Goal: Book appointment/travel/reservation

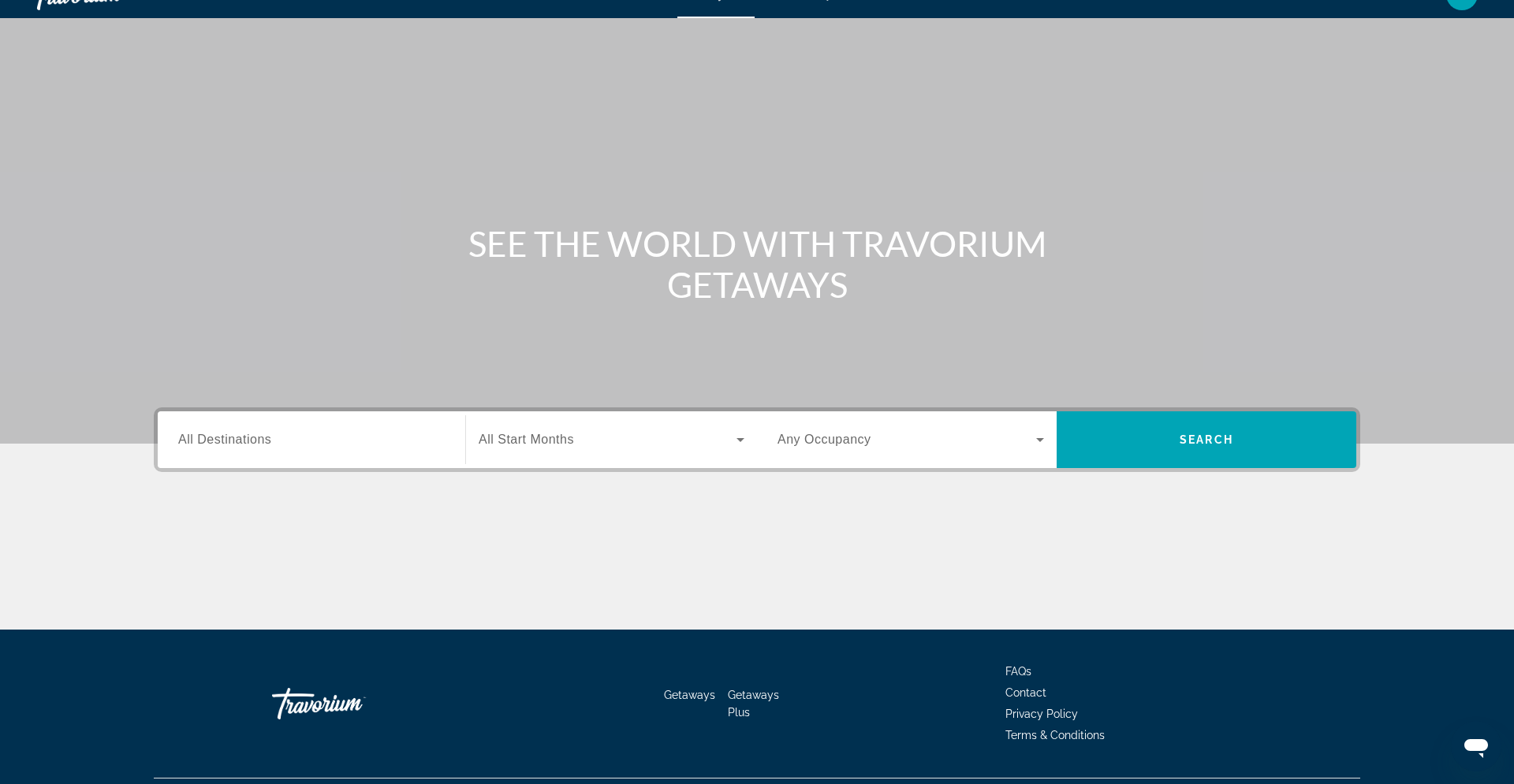
drag, startPoint x: 0, startPoint y: 0, endPoint x: 378, endPoint y: 460, distance: 595.4
click at [378, 460] on div "Search widget" at bounding box center [311, 440] width 266 height 45
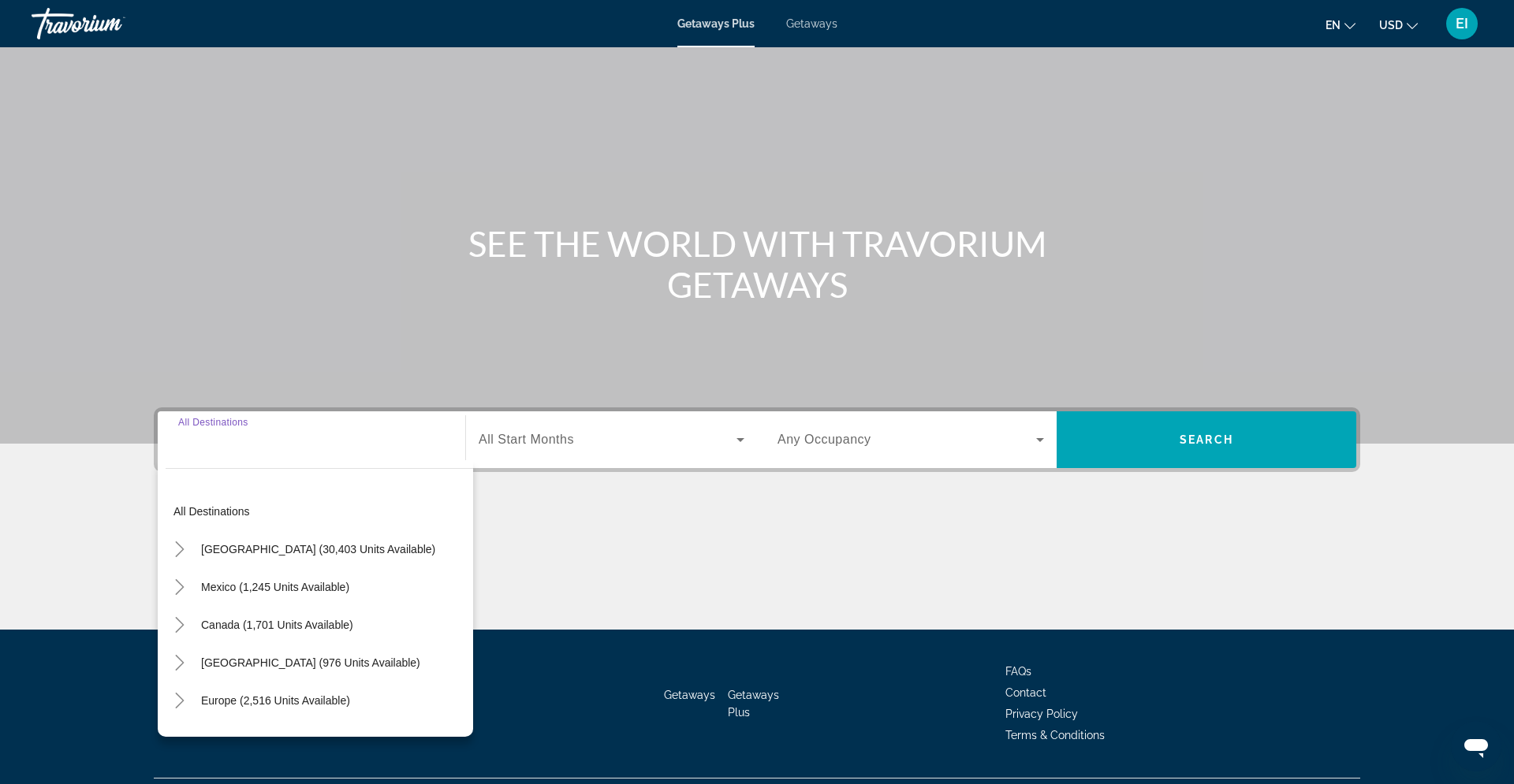
scroll to position [68, 0]
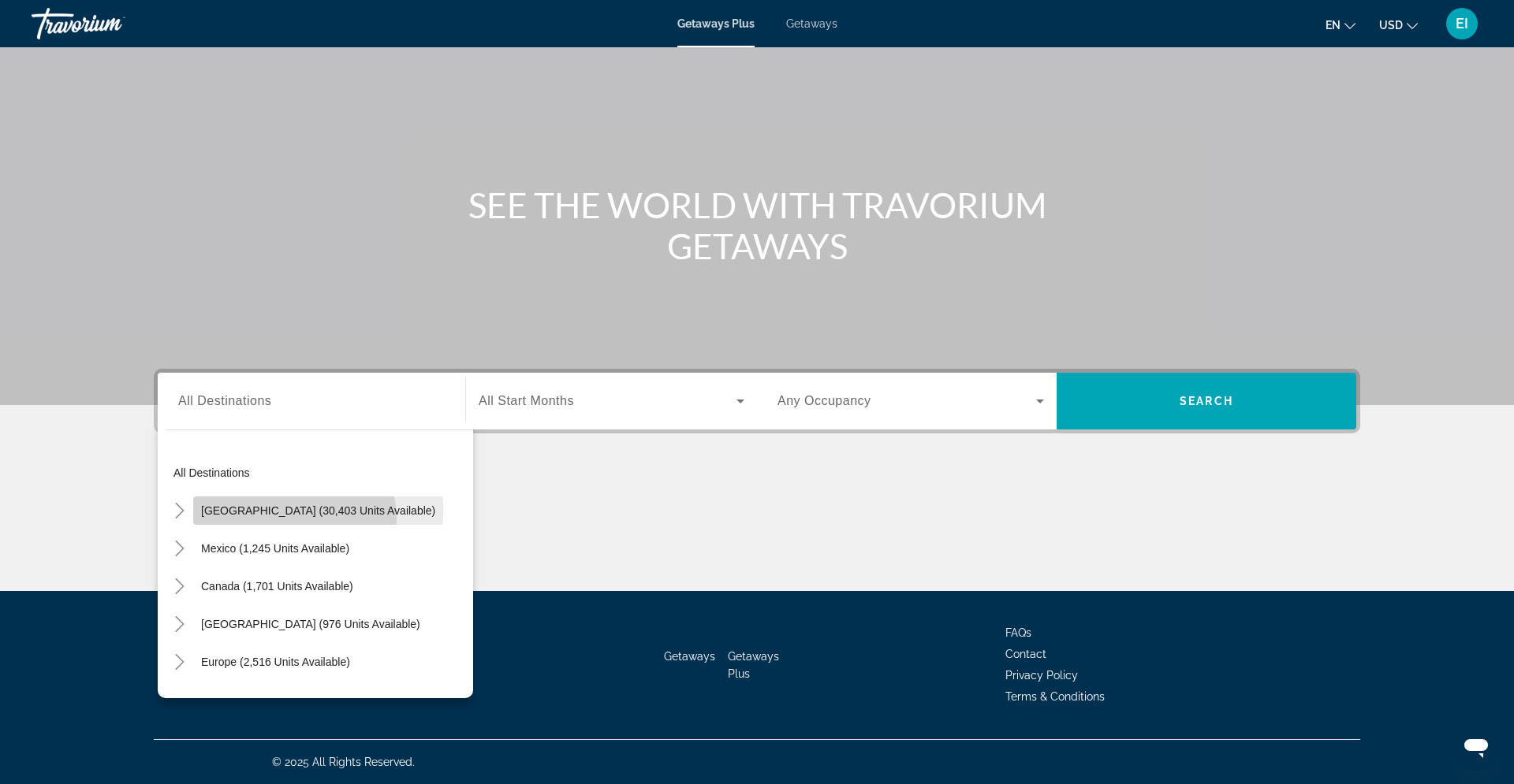
drag, startPoint x: 378, startPoint y: 460, endPoint x: 292, endPoint y: 520, distance: 104.9
click at [292, 520] on span "Search widget" at bounding box center [318, 510] width 250 height 37
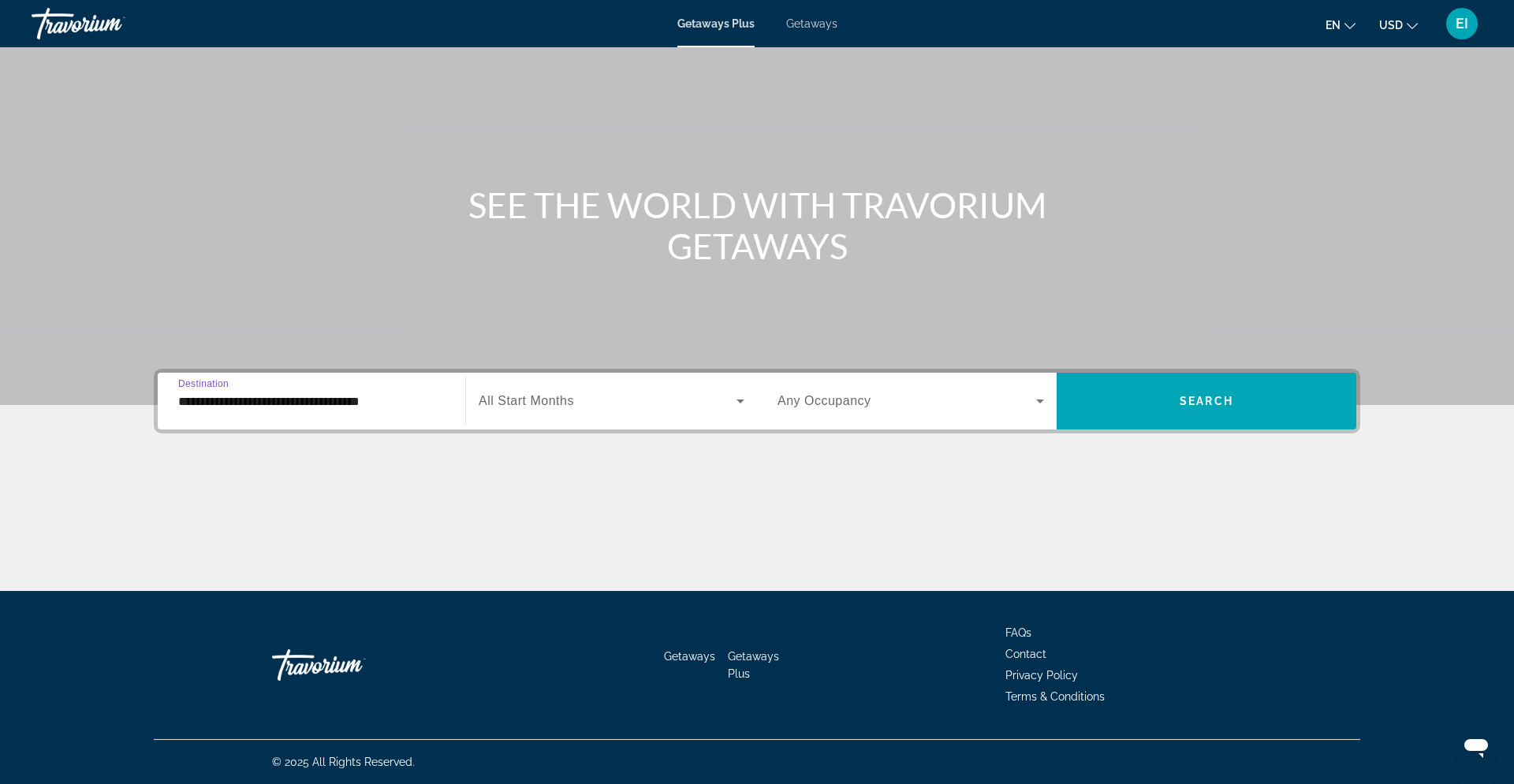
drag, startPoint x: 292, startPoint y: 520, endPoint x: 258, endPoint y: 407, distance: 118.0
click at [258, 407] on input "**********" at bounding box center [311, 402] width 266 height 19
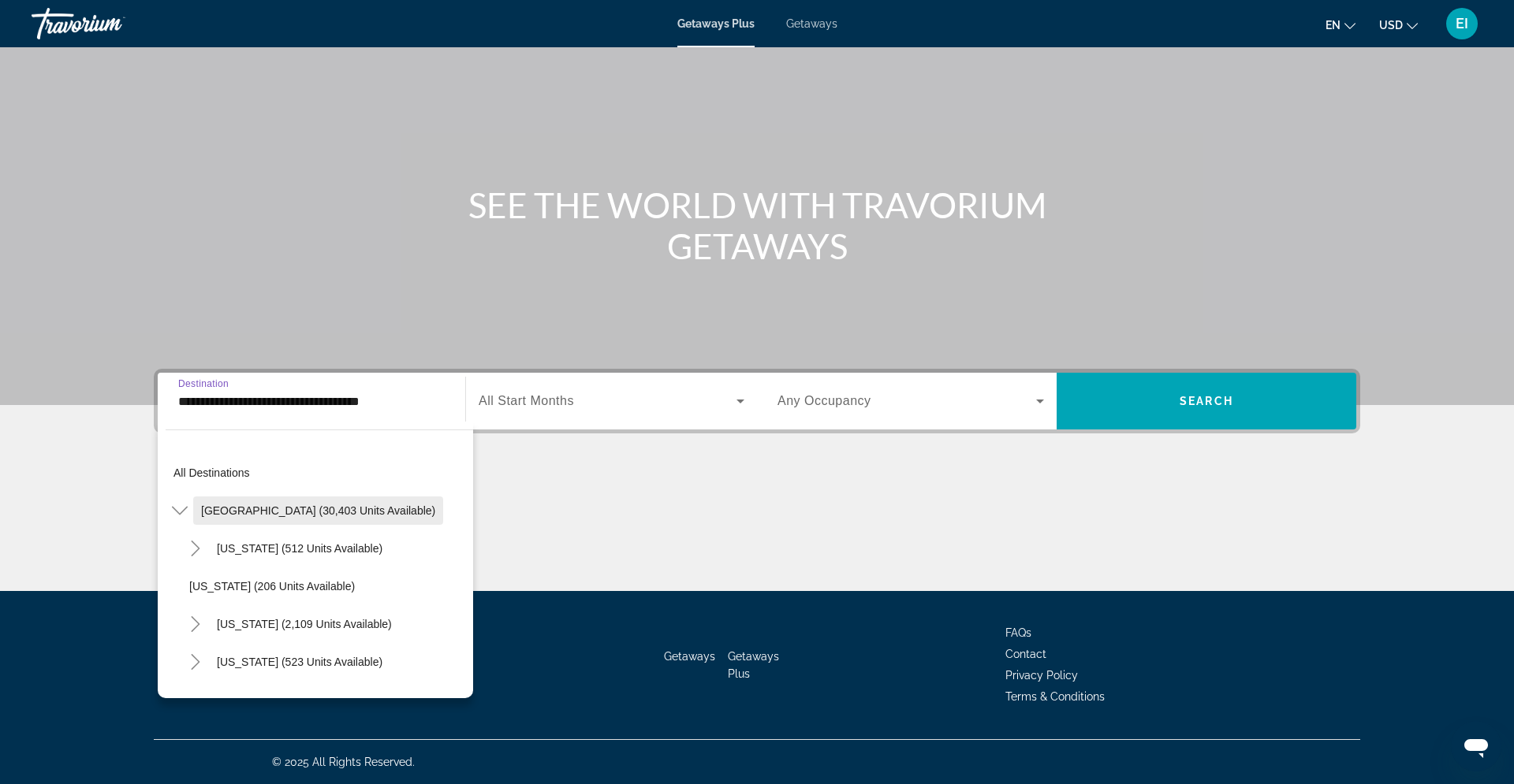
drag, startPoint x: 258, startPoint y: 407, endPoint x: 224, endPoint y: 511, distance: 109.4
click at [224, 511] on span "[GEOGRAPHIC_DATA] (30,403 units available)" at bounding box center [318, 510] width 234 height 12
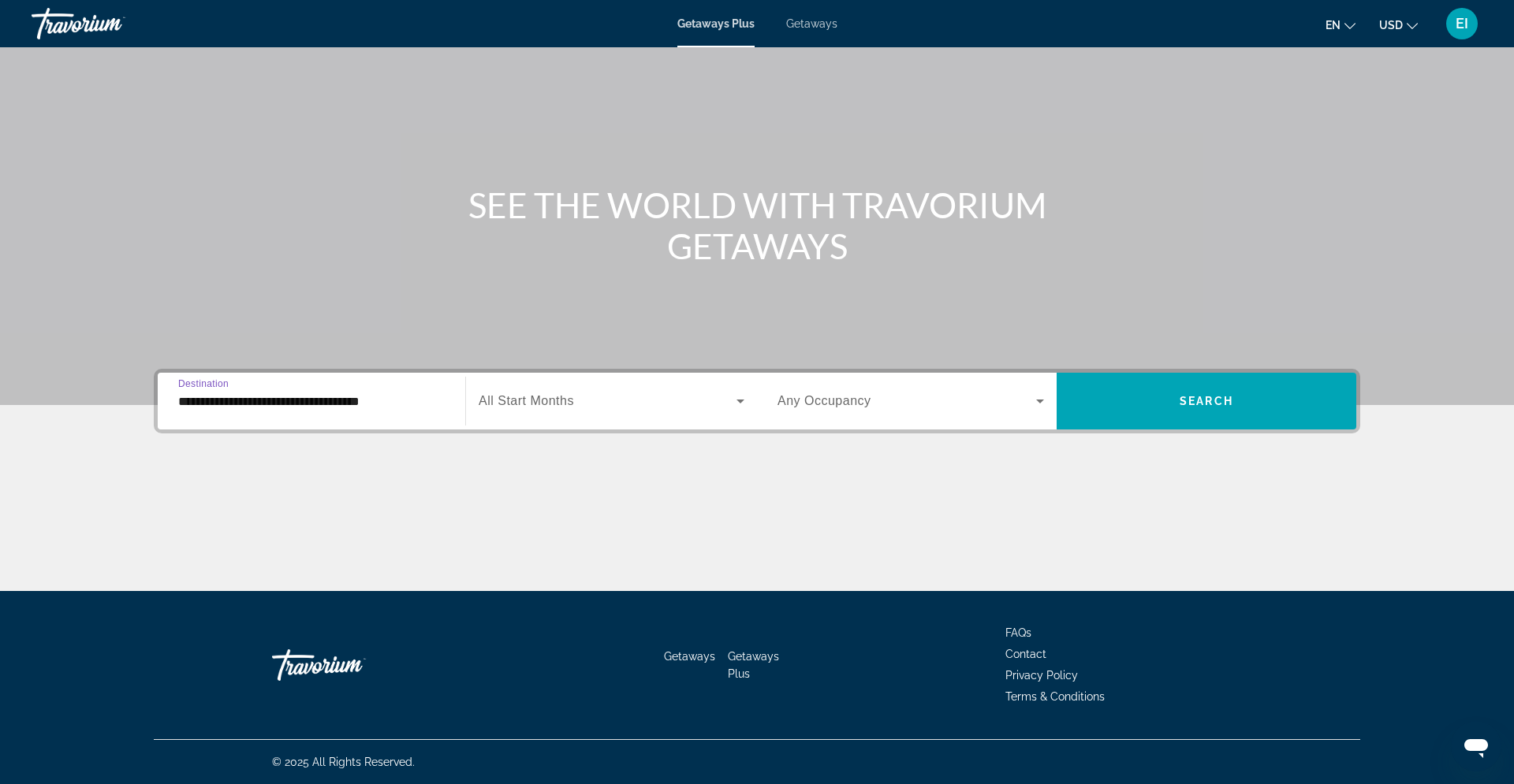
click at [205, 405] on input "**********" at bounding box center [311, 402] width 266 height 19
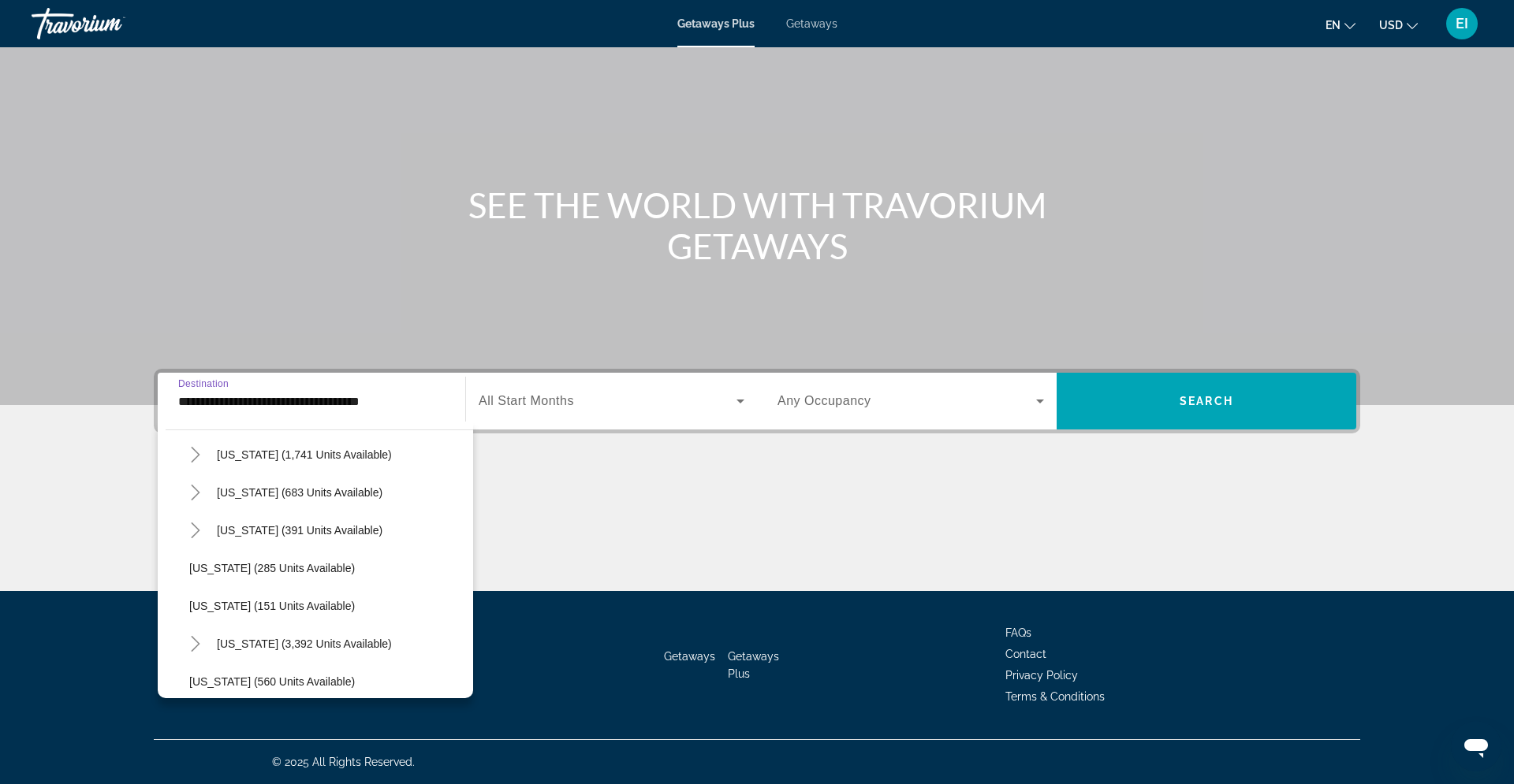
scroll to position [1167, 0]
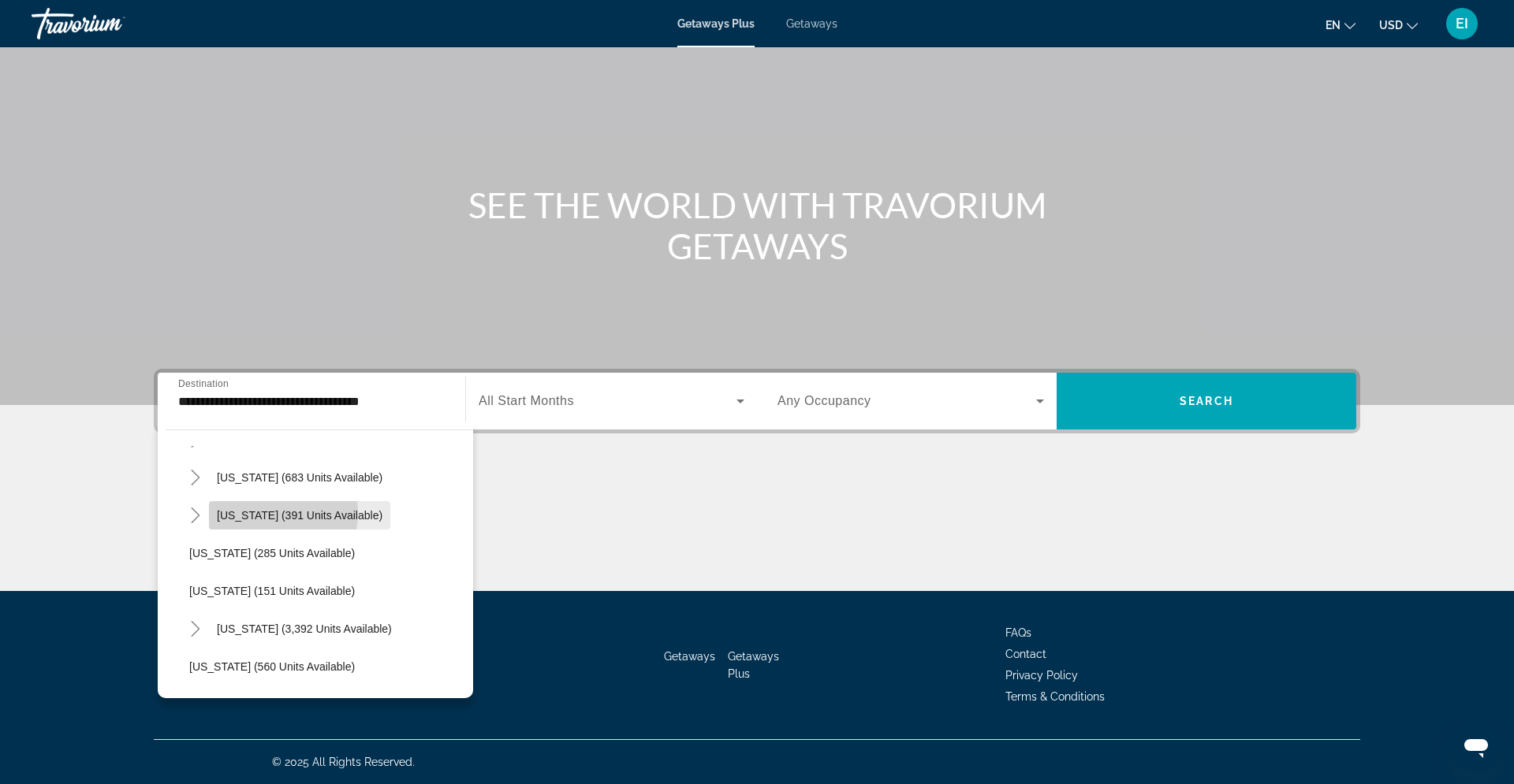
drag, startPoint x: 224, startPoint y: 511, endPoint x: 274, endPoint y: 513, distance: 50.0
click at [274, 513] on span "[US_STATE] (391 units available)" at bounding box center [299, 515] width 166 height 12
type input "**********"
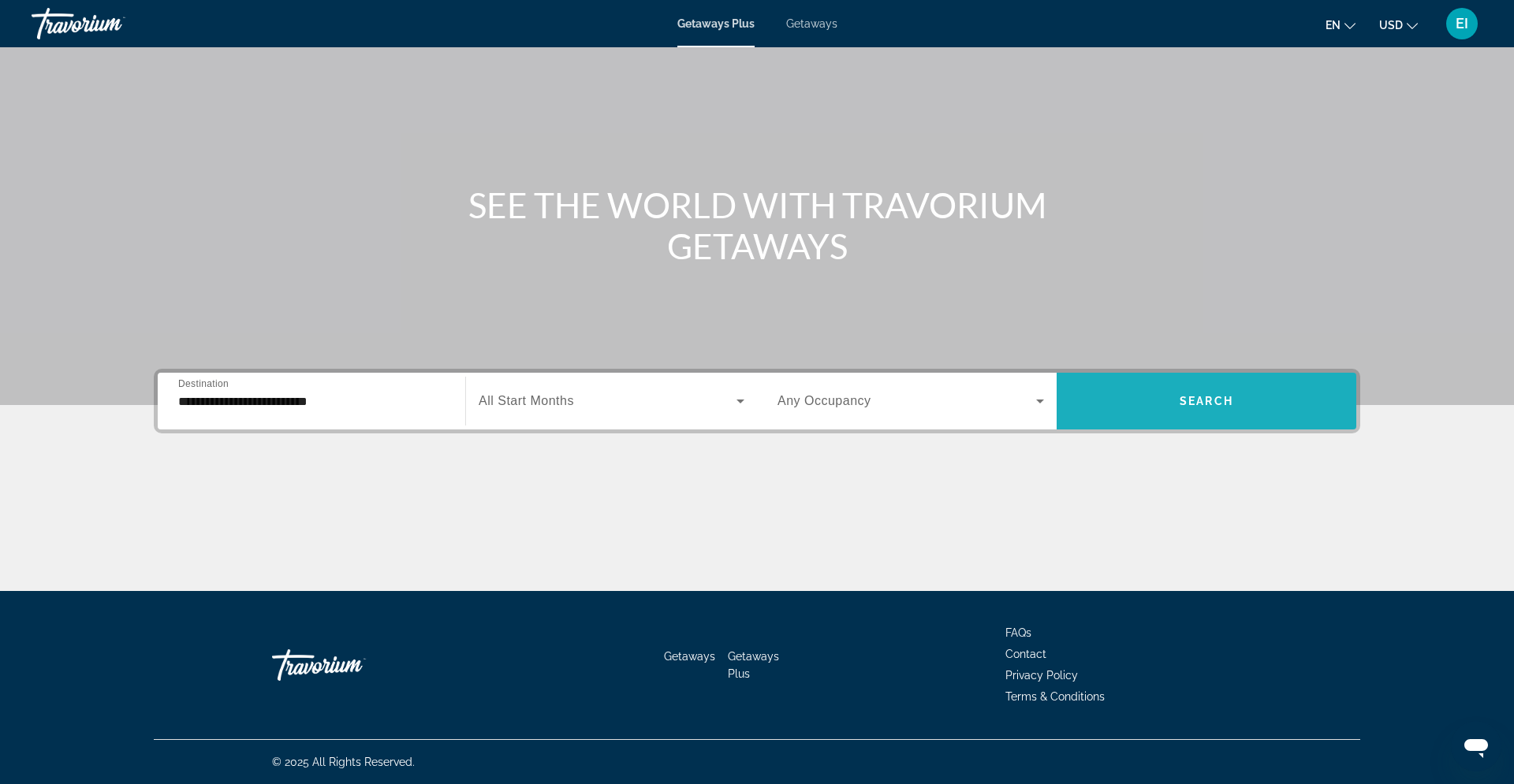
click at [1183, 407] on span "Search" at bounding box center [1206, 401] width 53 height 12
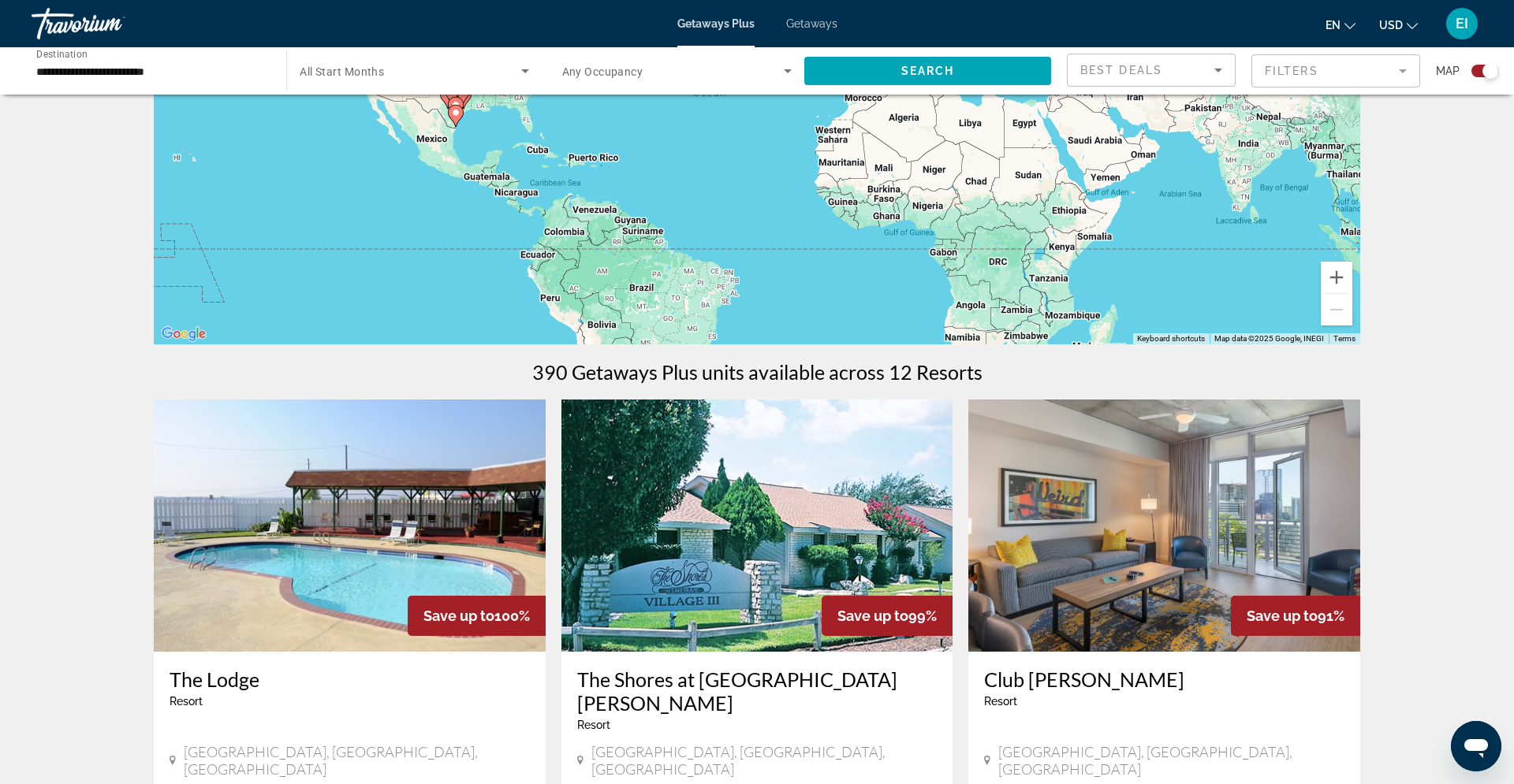
scroll to position [234, 0]
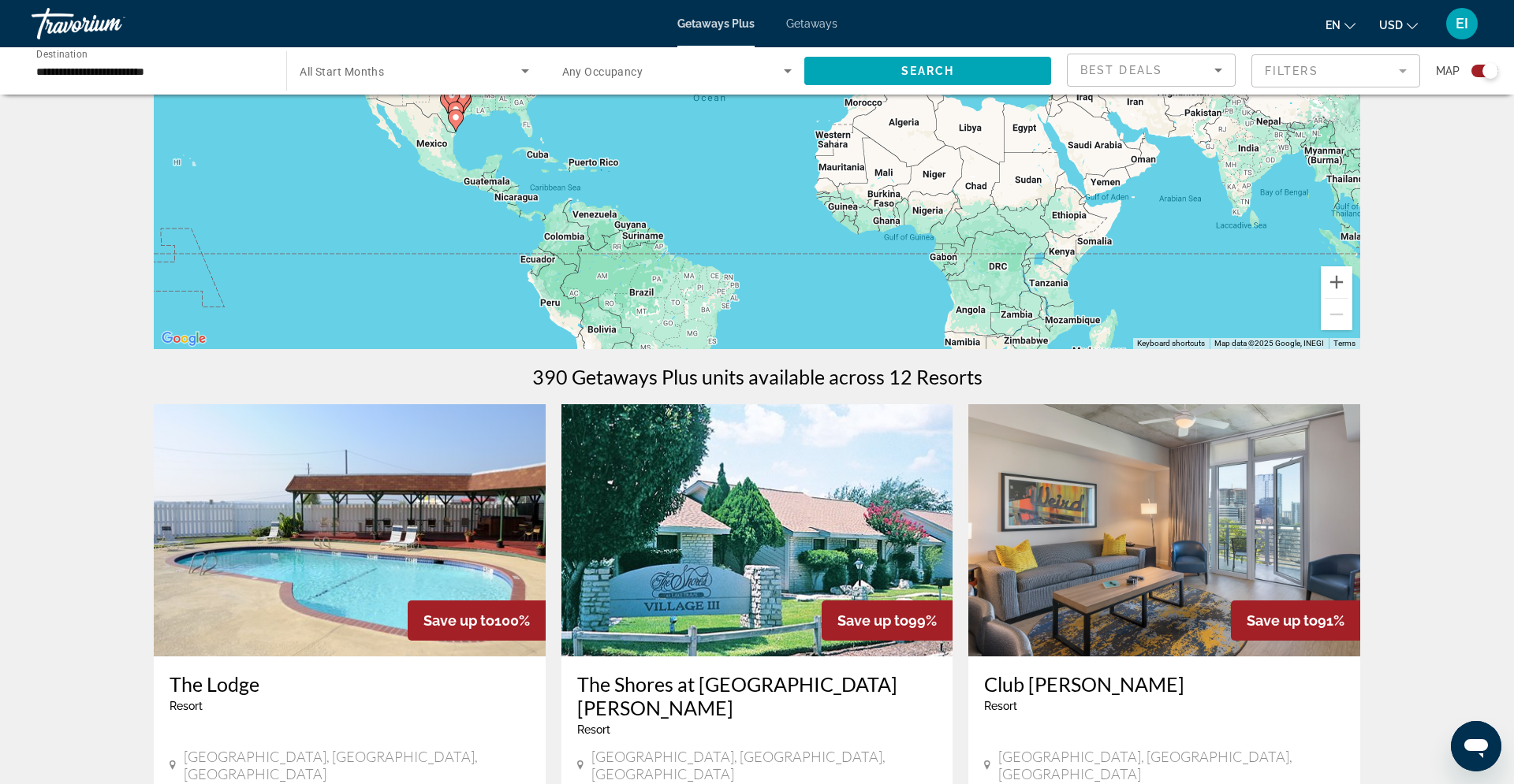
click at [442, 68] on span "Search widget" at bounding box center [409, 71] width 220 height 19
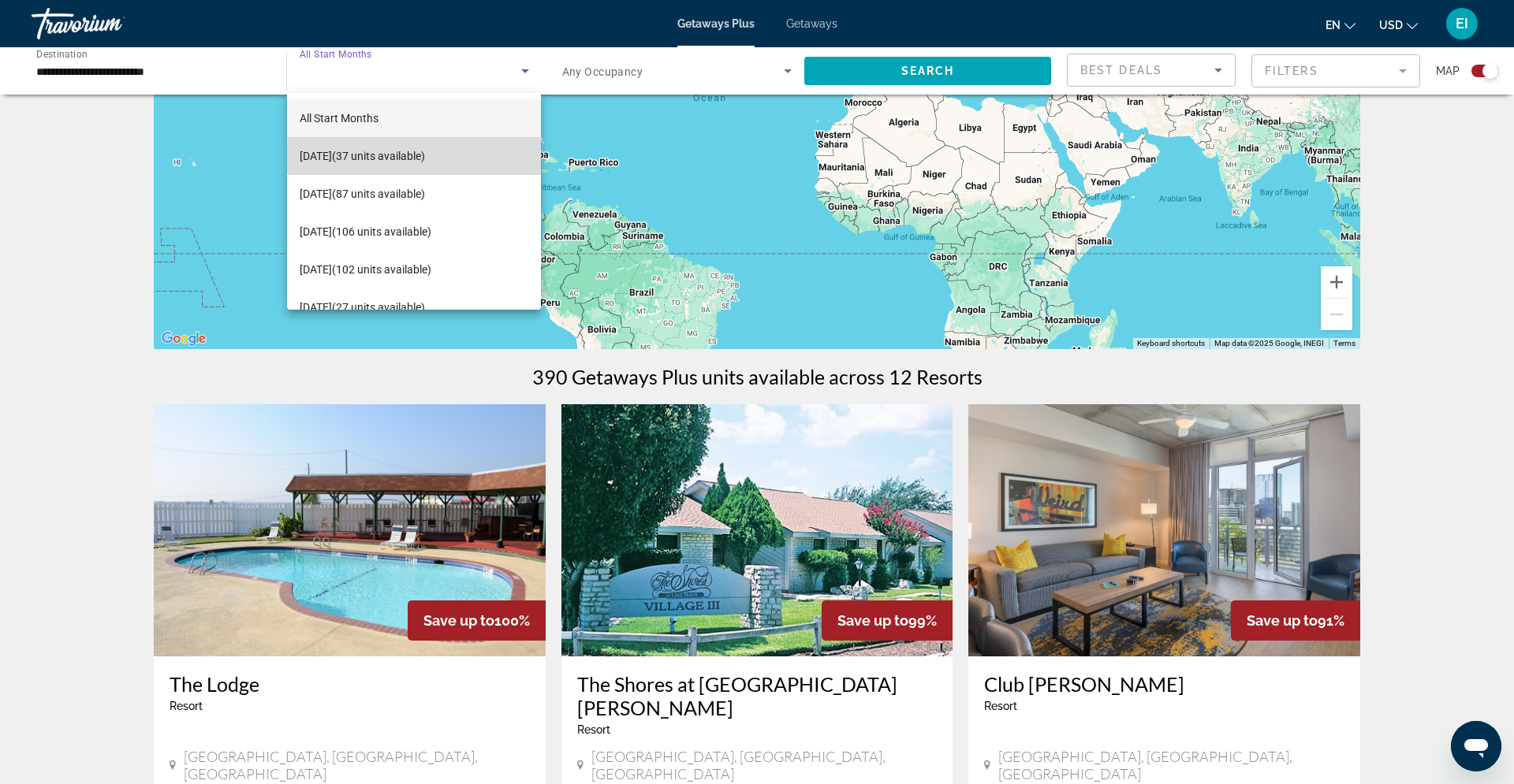
click at [401, 165] on mat-option "[DATE] (37 units available)" at bounding box center [413, 155] width 254 height 37
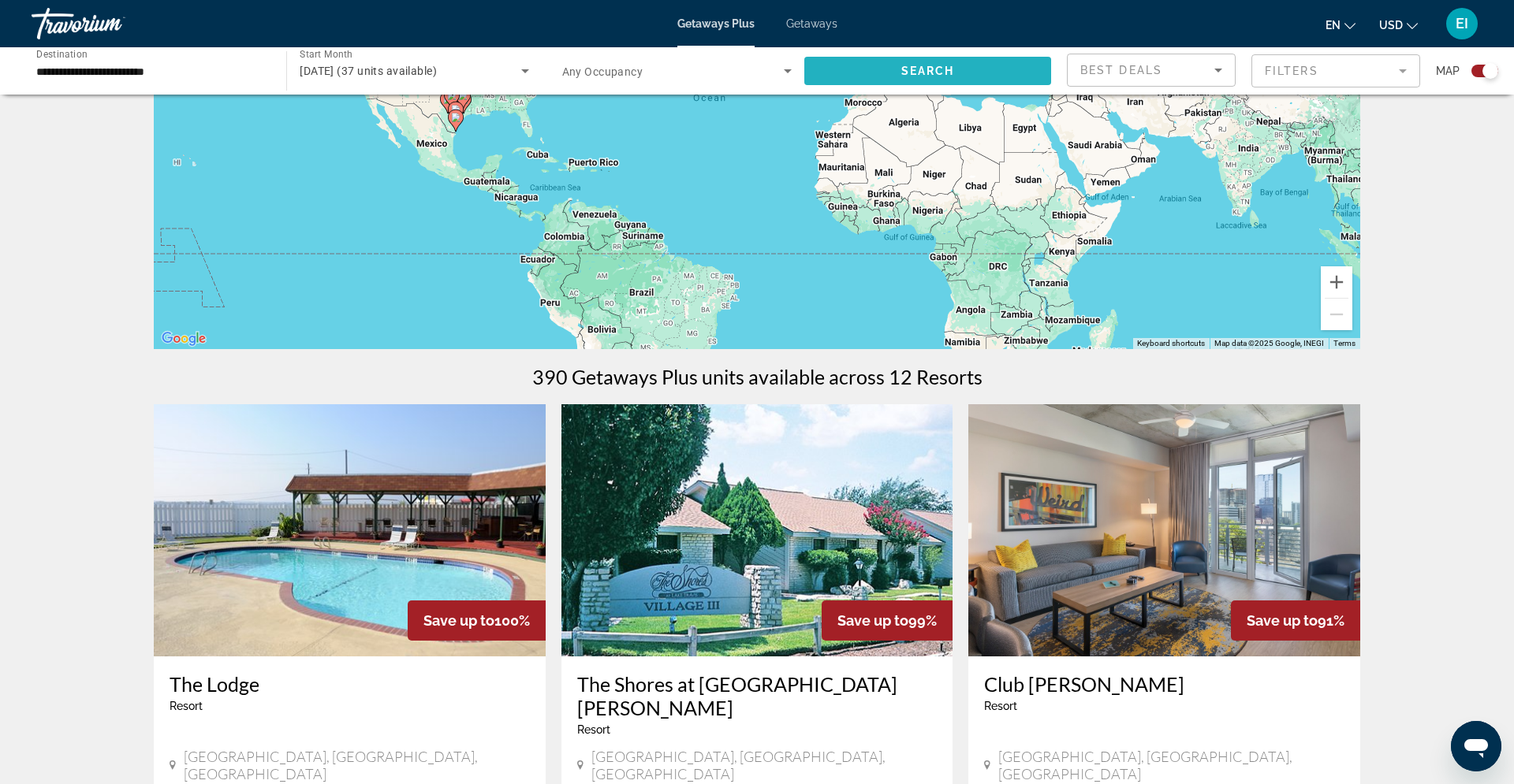
click at [849, 79] on span "Search widget" at bounding box center [928, 71] width 247 height 37
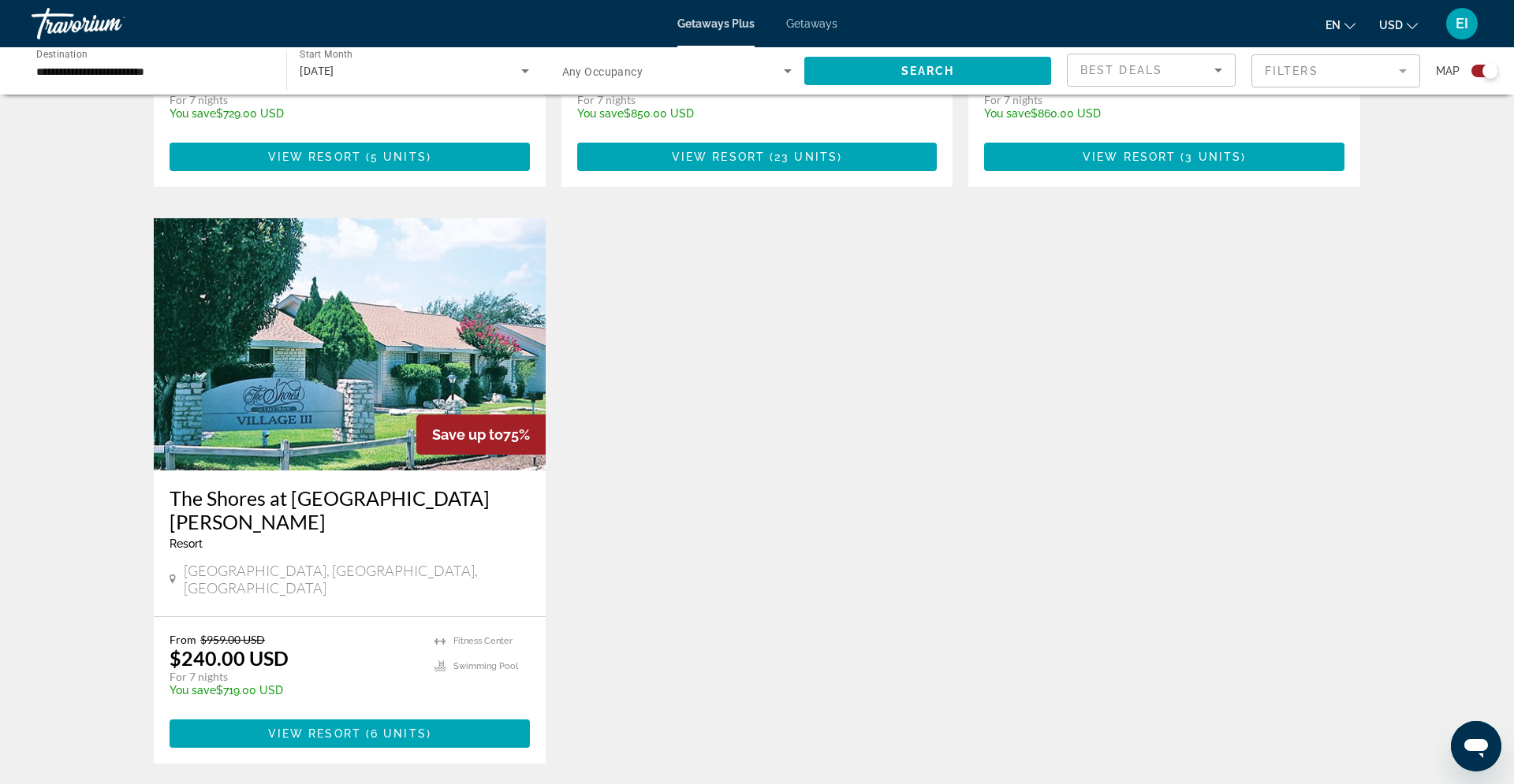
scroll to position [1063, 0]
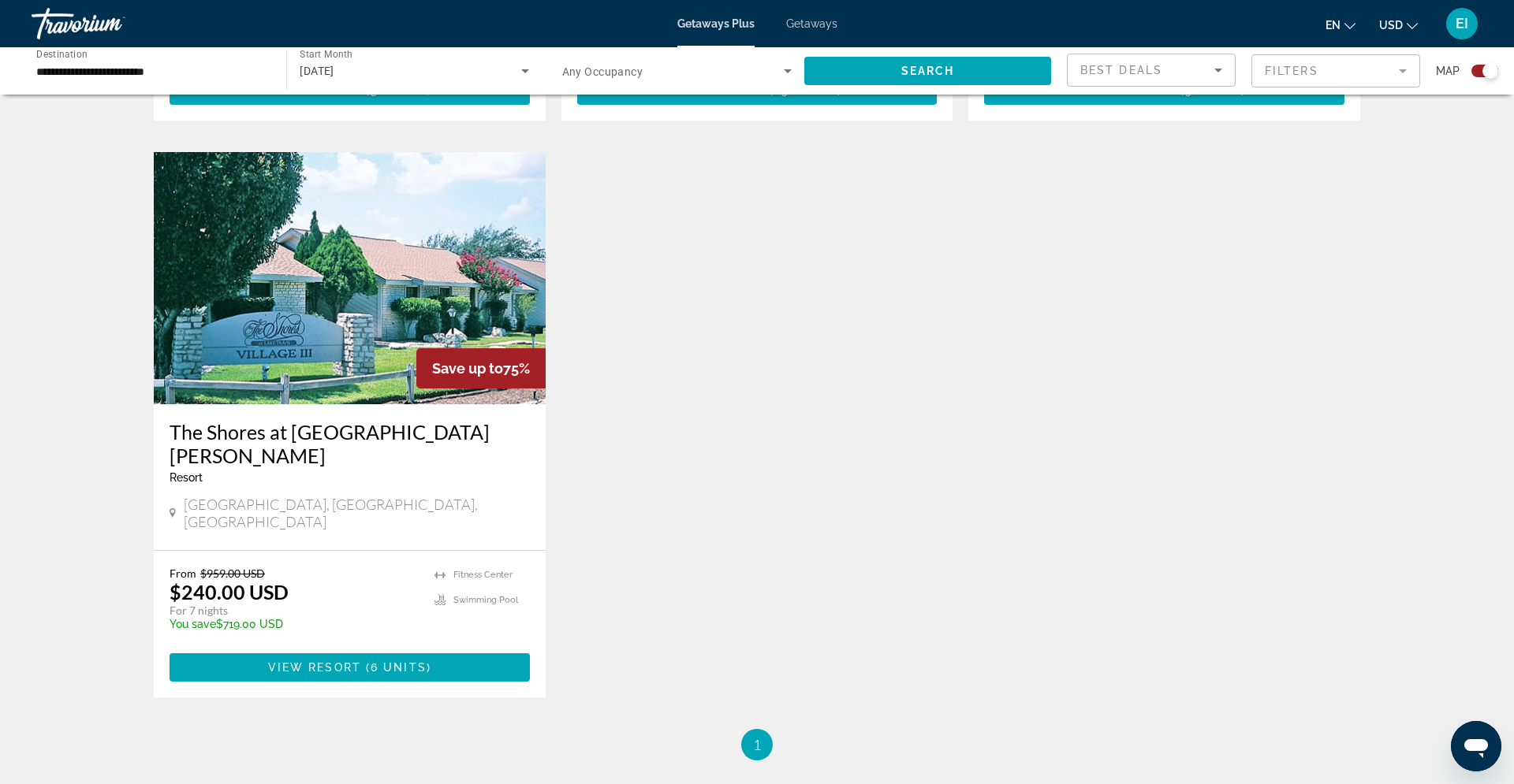
click at [977, 217] on div "Save up to 89% The Lodge Resort - This is an adults only resort [GEOGRAPHIC_DAT…" at bounding box center [756, 151] width 1222 height 1153
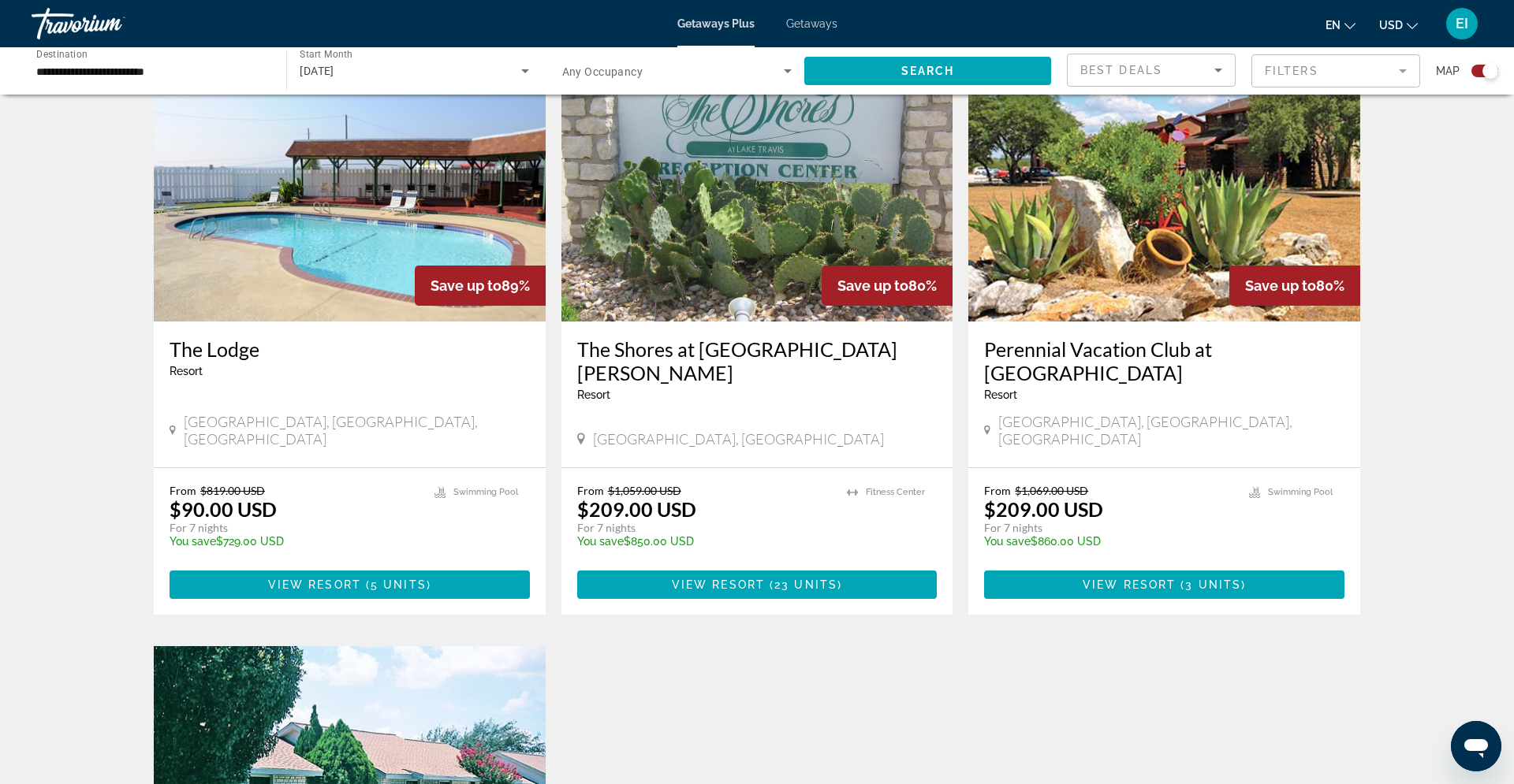
scroll to position [392, 0]
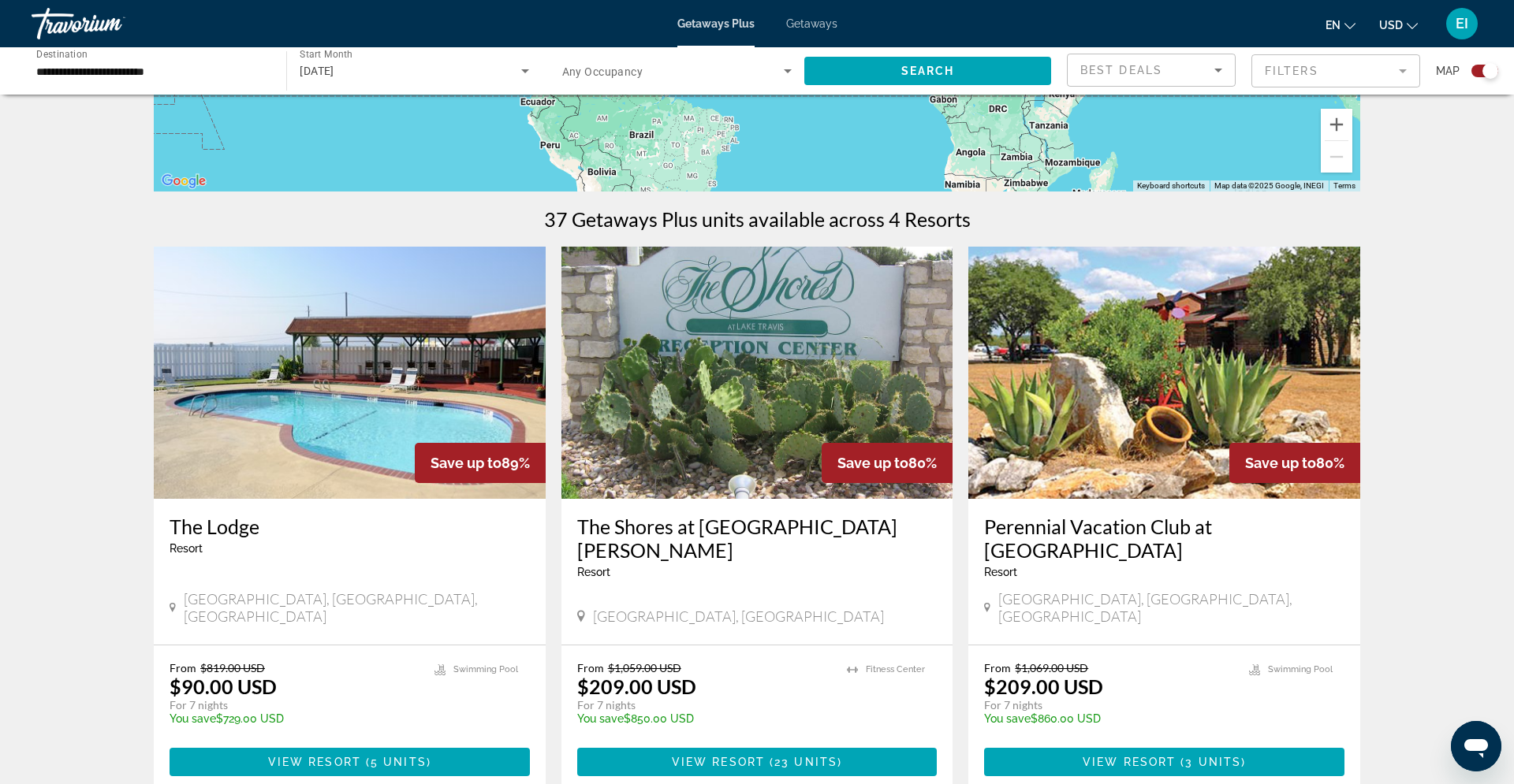
click at [707, 412] on img "Main content" at bounding box center [757, 372] width 392 height 252
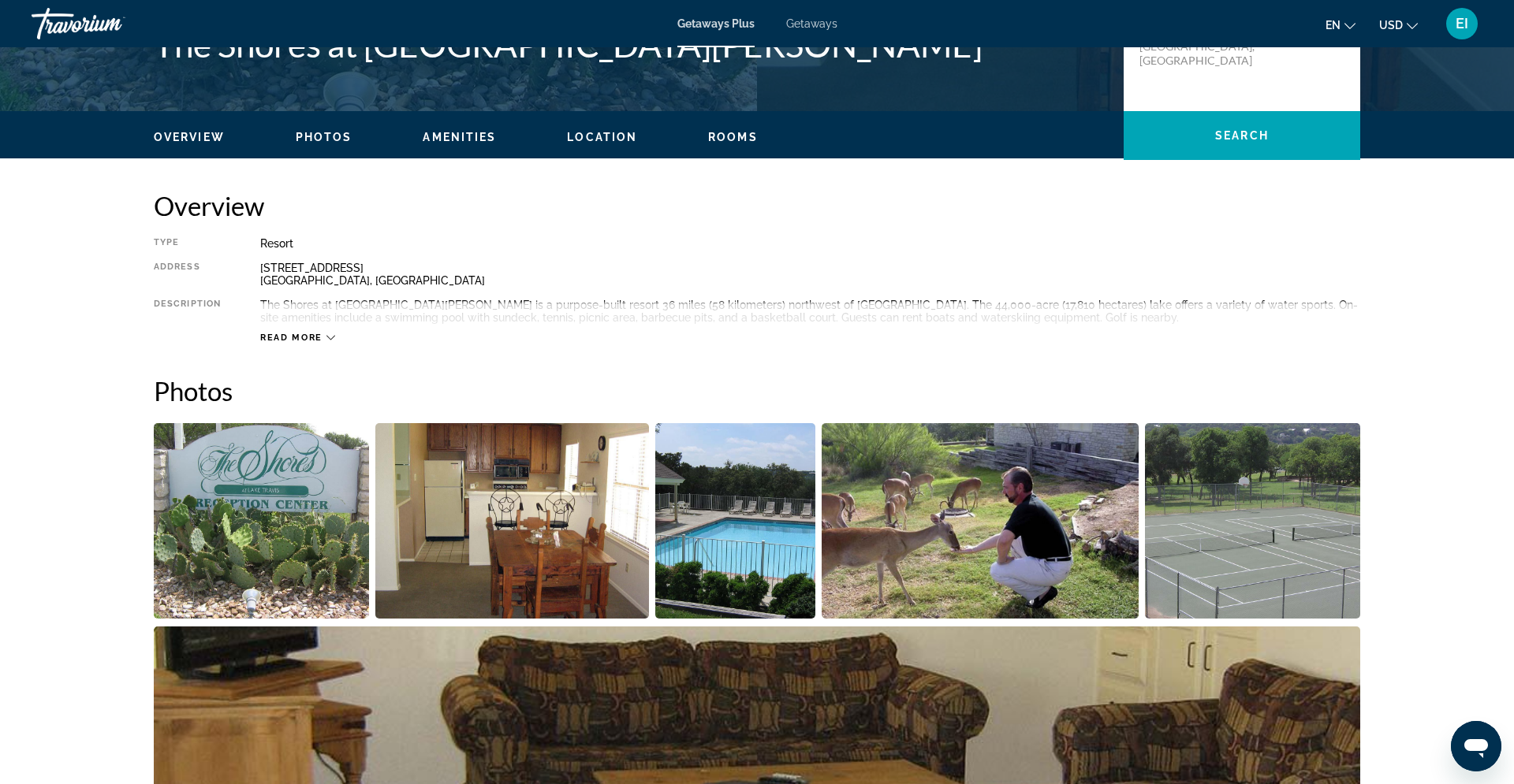
scroll to position [453, 0]
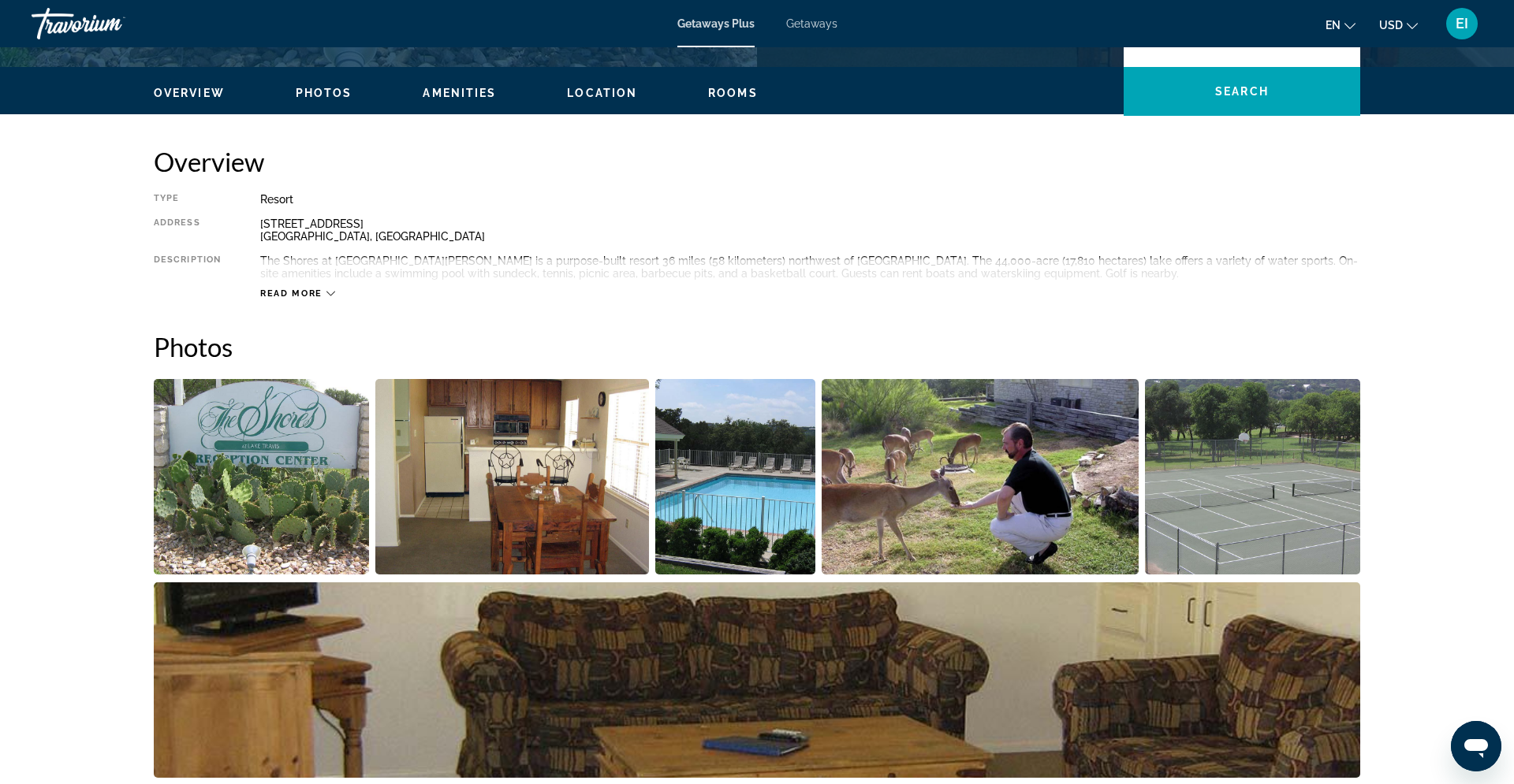
click at [309, 294] on span "Read more" at bounding box center [291, 293] width 62 height 10
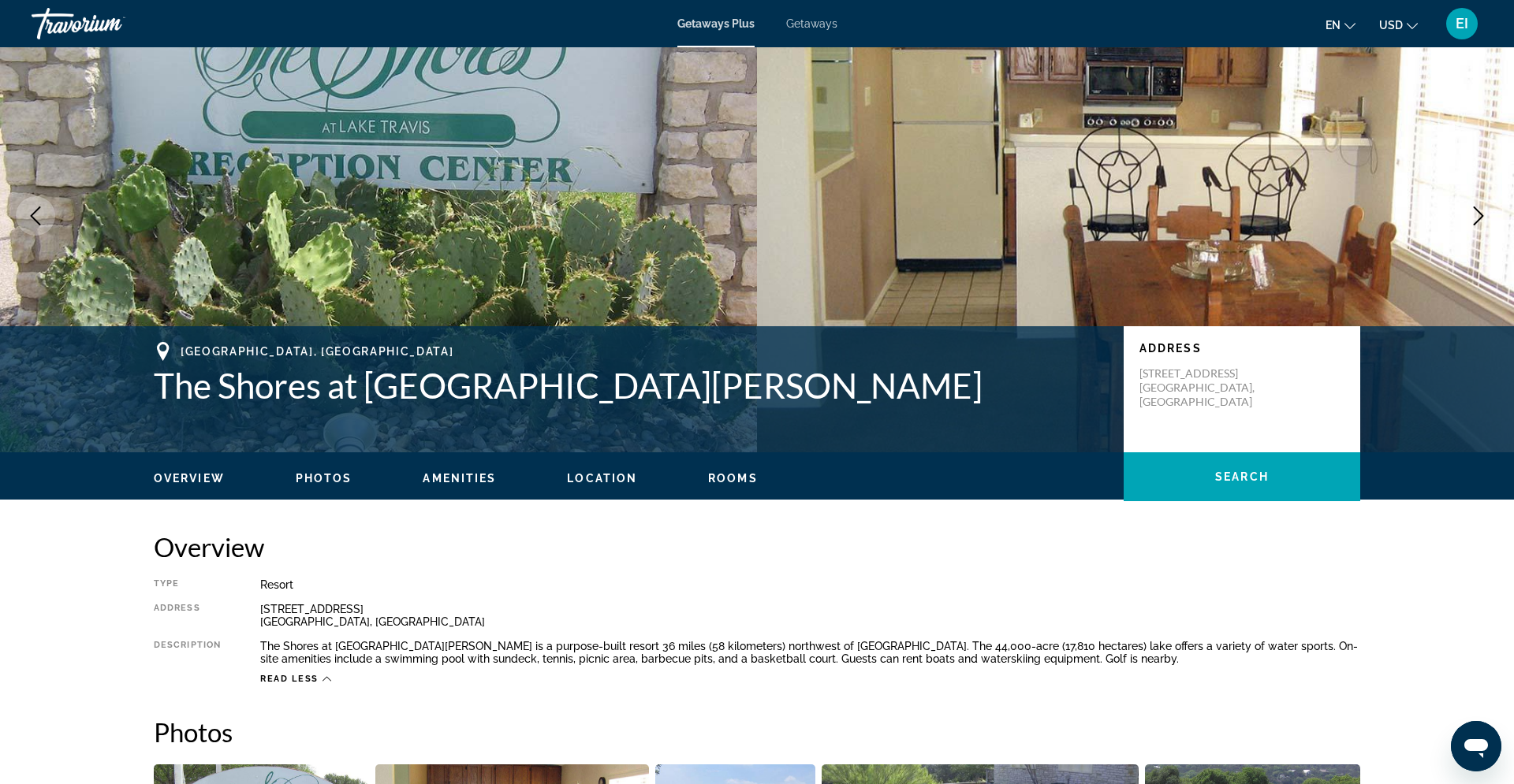
scroll to position [68, 0]
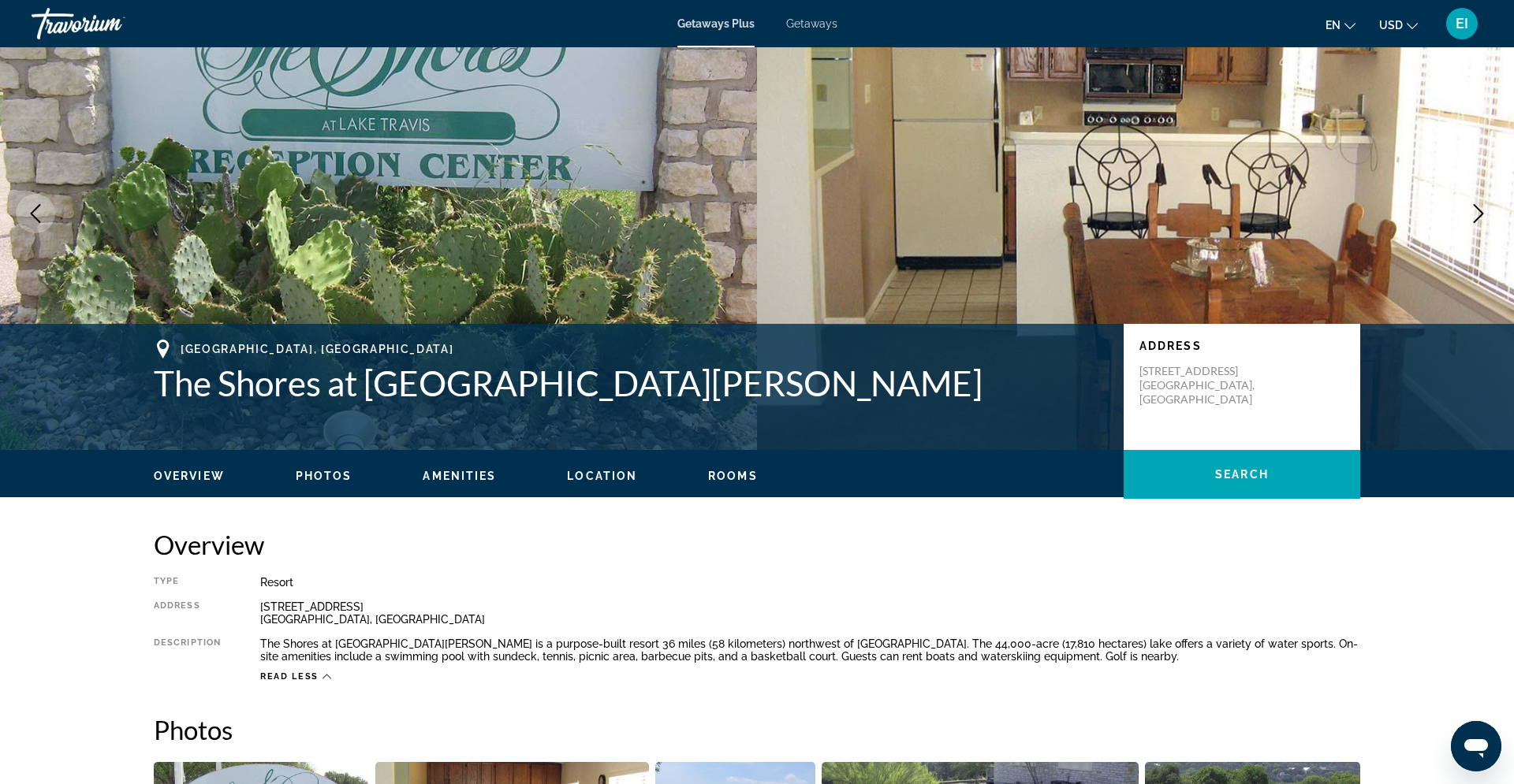
drag, startPoint x: 1142, startPoint y: 373, endPoint x: 1212, endPoint y: 384, distance: 70.9
click at [1212, 384] on p "[STREET_ADDRESS]" at bounding box center [1202, 385] width 126 height 42
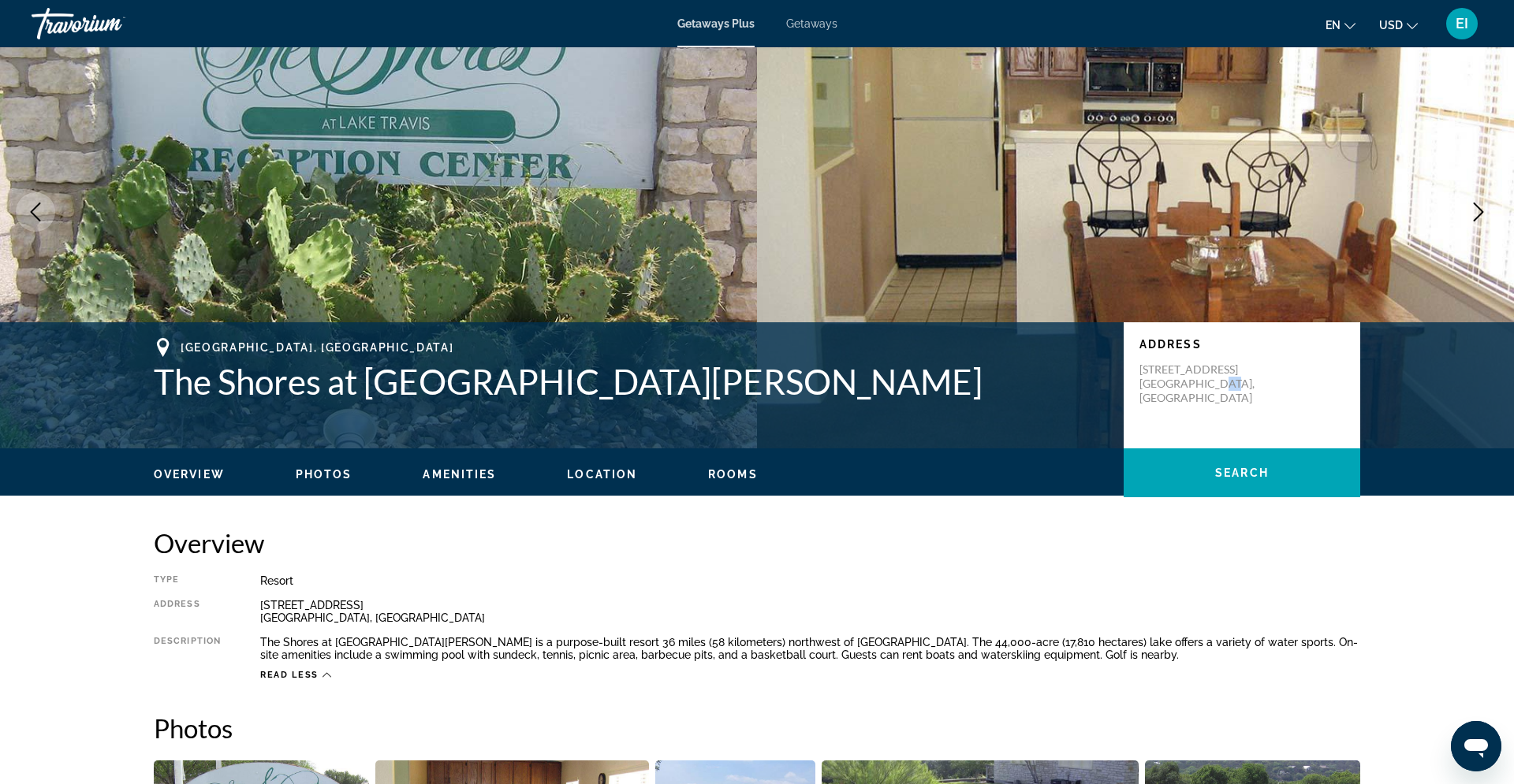
scroll to position [72, 0]
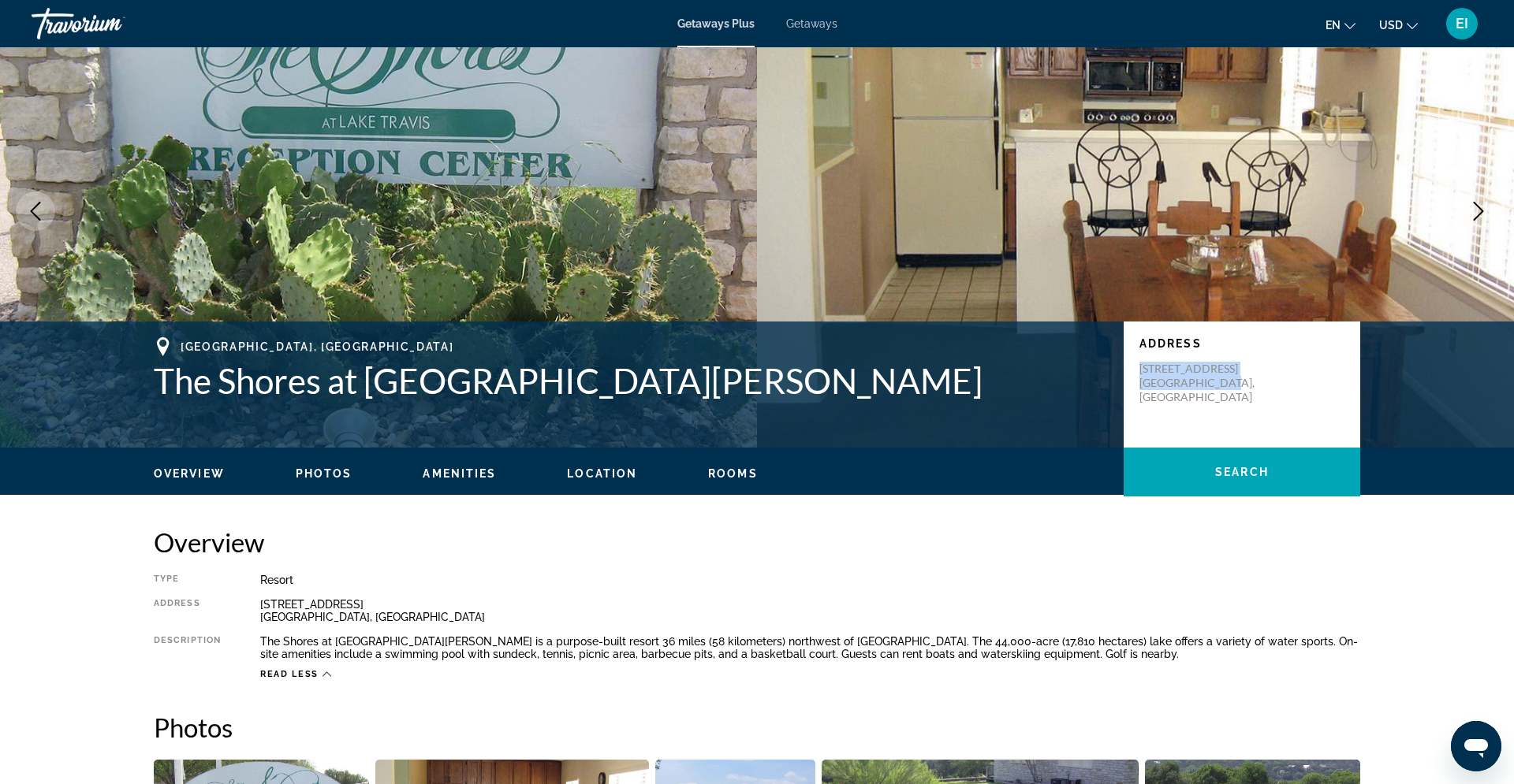
drag, startPoint x: 1209, startPoint y: 387, endPoint x: 1140, endPoint y: 369, distance: 71.3
click at [1140, 369] on p "[STREET_ADDRESS]" at bounding box center [1202, 382] width 126 height 42
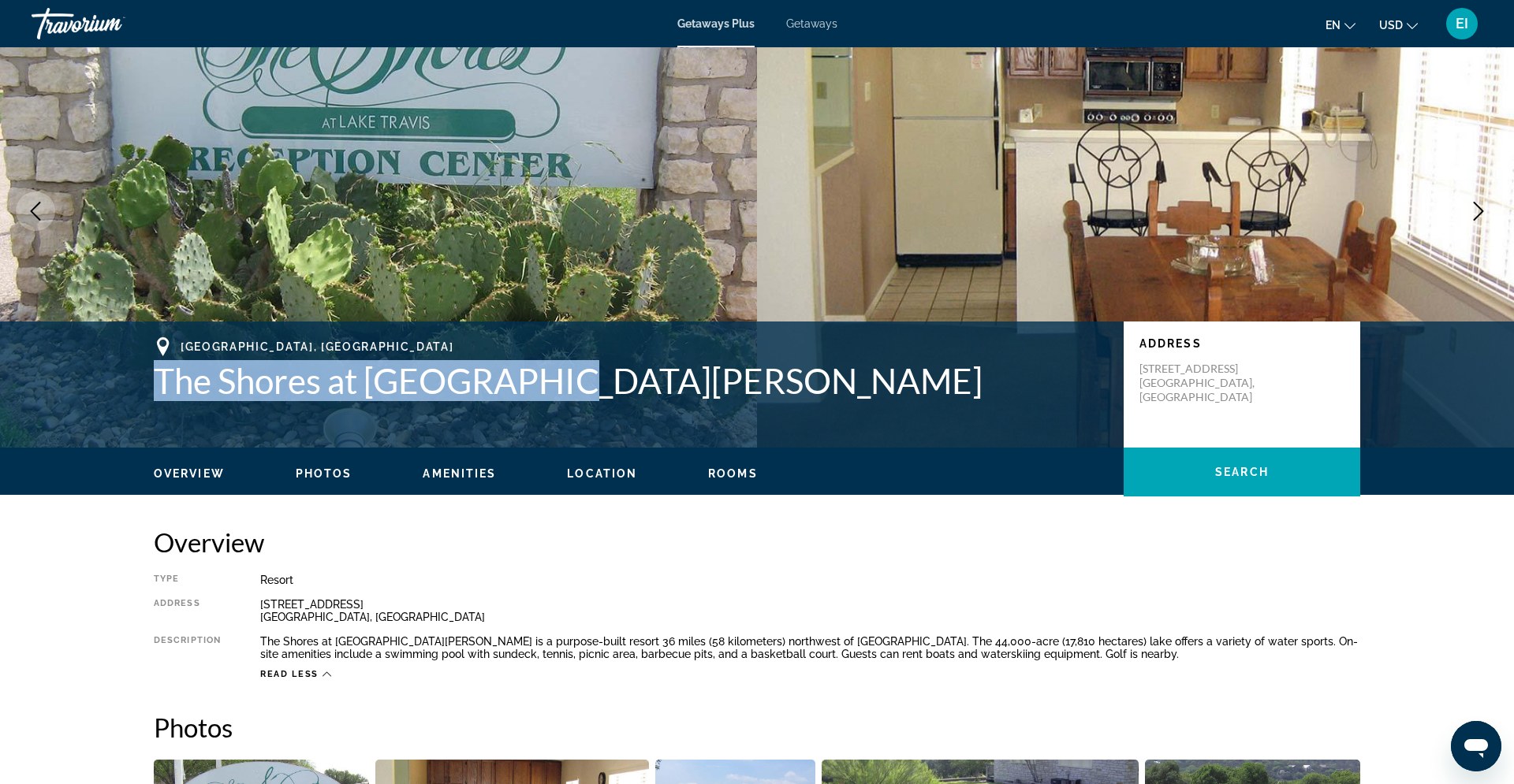
drag, startPoint x: 171, startPoint y: 386, endPoint x: 468, endPoint y: 407, distance: 297.7
click at [468, 407] on div "[GEOGRAPHIC_DATA] The Shores at [GEOGRAPHIC_DATA][PERSON_NAME] Address [STREET_…" at bounding box center [757, 385] width 1269 height 95
copy h1 "The Shores at [GEOGRAPHIC_DATA][PERSON_NAME]"
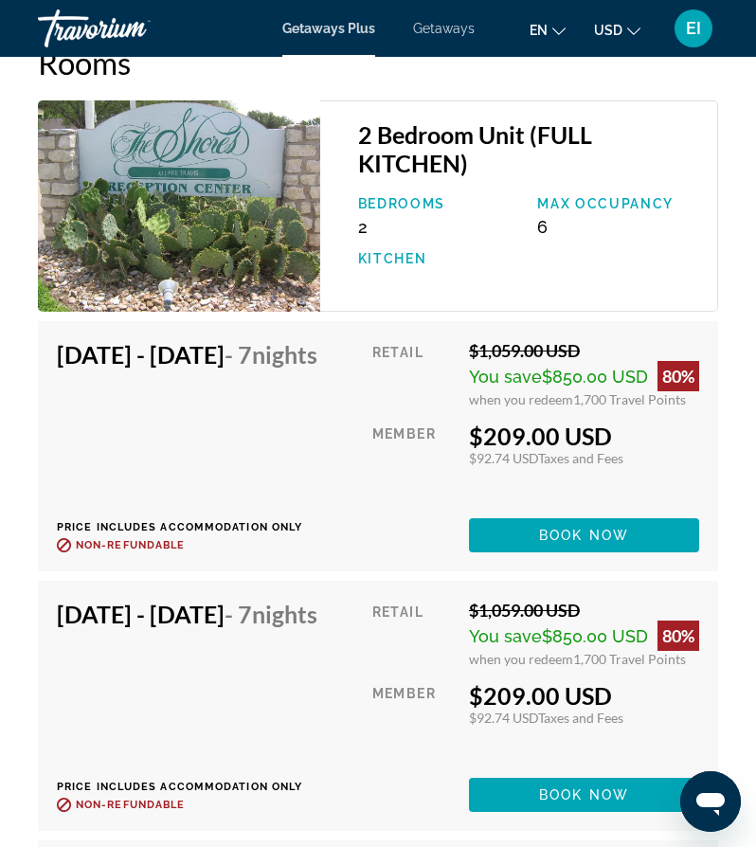
scroll to position [4086, 0]
